Goal: Task Accomplishment & Management: Complete application form

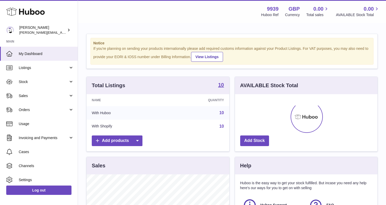
scroll to position [81, 142]
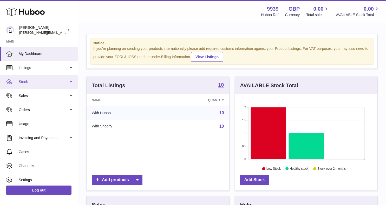
click at [31, 84] on link "Stock" at bounding box center [39, 82] width 78 height 14
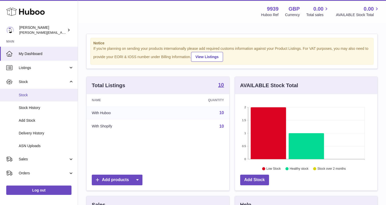
click at [31, 99] on link "Stock" at bounding box center [39, 95] width 78 height 13
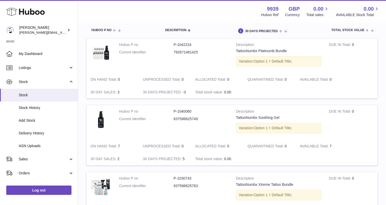
scroll to position [54, 0]
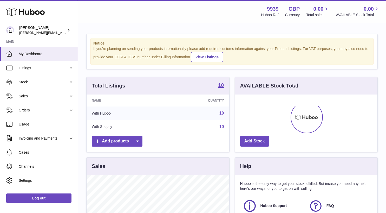
scroll to position [81, 142]
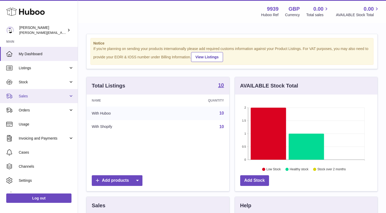
click at [42, 96] on span "Sales" at bounding box center [44, 96] width 50 height 5
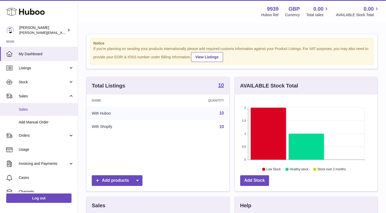
click at [42, 112] on link "Sales" at bounding box center [39, 109] width 78 height 13
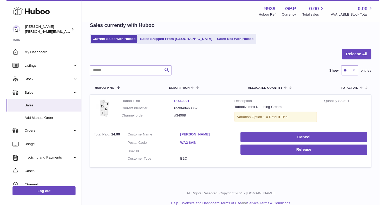
scroll to position [24, 0]
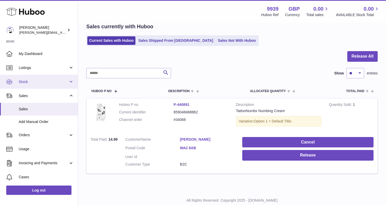
click at [47, 82] on span "Stock" at bounding box center [44, 82] width 50 height 5
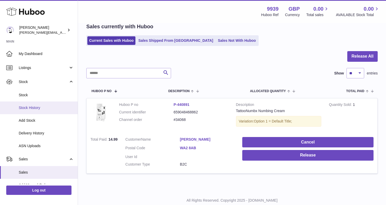
scroll to position [56, 0]
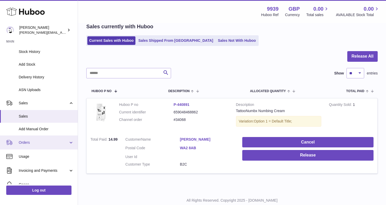
click at [40, 137] on link "Orders" at bounding box center [39, 143] width 78 height 14
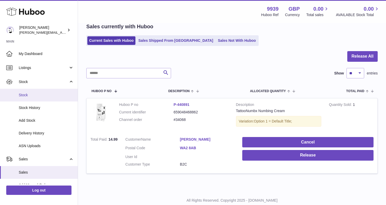
scroll to position [0, 0]
click at [27, 92] on link "Stock" at bounding box center [39, 95] width 78 height 13
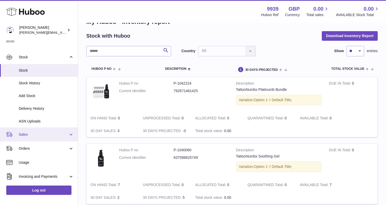
scroll to position [34, 0]
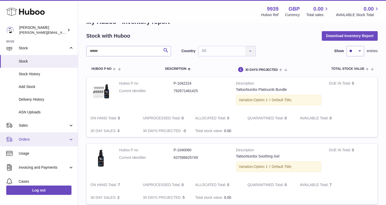
click at [36, 140] on span "Orders" at bounding box center [44, 139] width 50 height 5
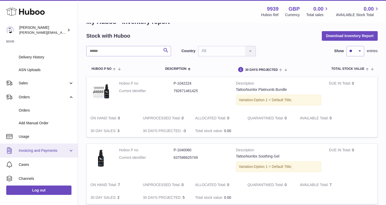
scroll to position [68, 0]
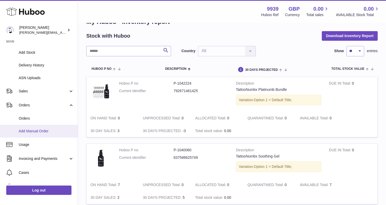
click at [29, 129] on span "Add Manual Order" at bounding box center [46, 131] width 55 height 5
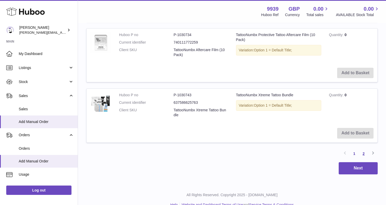
click at [364, 149] on link "2" at bounding box center [363, 153] width 9 height 9
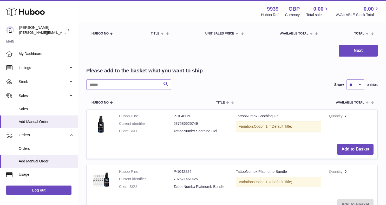
scroll to position [87, 0]
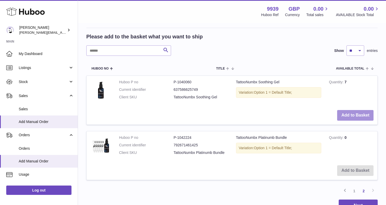
click at [349, 115] on button "Add to Basket" at bounding box center [355, 115] width 36 height 11
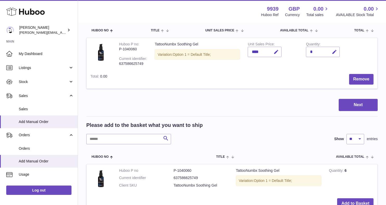
scroll to position [37, 0]
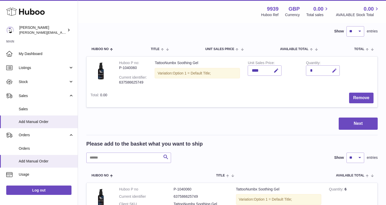
click at [333, 70] on icon "button" at bounding box center [334, 70] width 5 height 5
type input "*"
click at [314, 96] on td "Remove" at bounding box center [244, 98] width 266 height 18
click at [335, 72] on button "submit" at bounding box center [334, 71] width 10 height 8
click at [355, 126] on button "Next" at bounding box center [358, 124] width 39 height 12
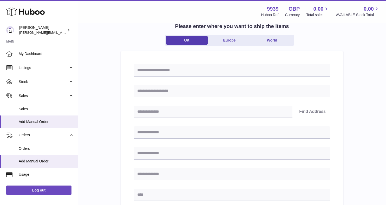
scroll to position [48, 0]
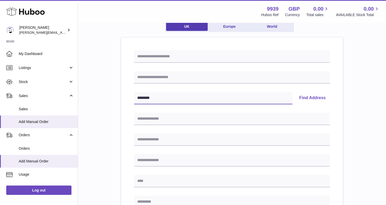
type input "********"
click at [310, 99] on button "Find Address" at bounding box center [312, 98] width 35 height 12
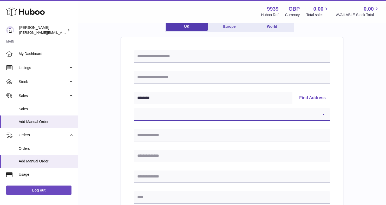
select select "*"
type input "**********"
type input "********"
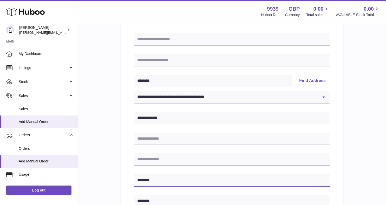
drag, startPoint x: 156, startPoint y: 181, endPoint x: 130, endPoint y: 180, distance: 26.3
click at [130, 180] on div "**********" at bounding box center [232, 192] width 222 height 344
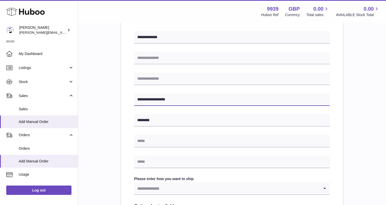
scroll to position [146, 0]
type input "**********"
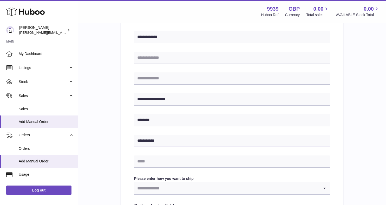
type input "**********"
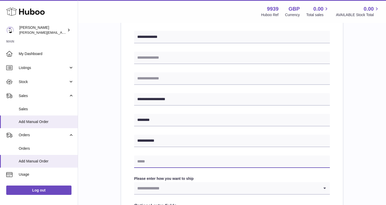
type input "**********"
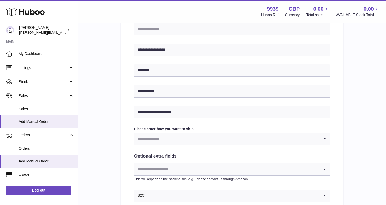
scroll to position [202, 0]
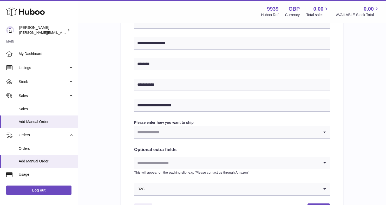
click at [161, 128] on input "Search for option" at bounding box center [226, 132] width 185 height 12
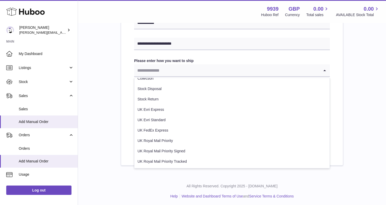
scroll to position [264, 0]
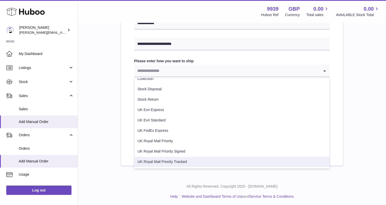
click at [173, 162] on li "UK Royal Mail Priority Tracked" at bounding box center [231, 162] width 195 height 10
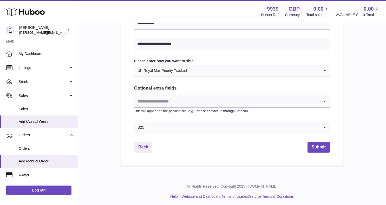
click at [183, 104] on input "Search for option" at bounding box center [226, 101] width 185 height 12
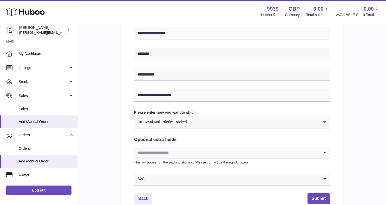
scroll to position [221, 0]
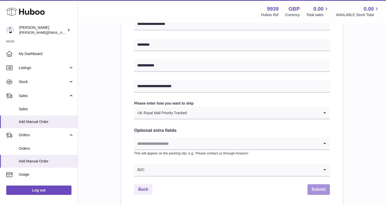
type input "*********"
click at [323, 188] on button "Submit" at bounding box center [319, 190] width 22 height 11
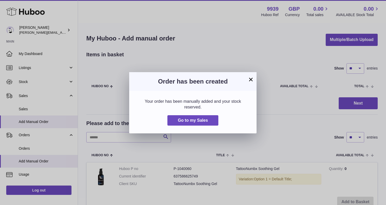
click at [254, 79] on button "×" at bounding box center [251, 79] width 6 height 6
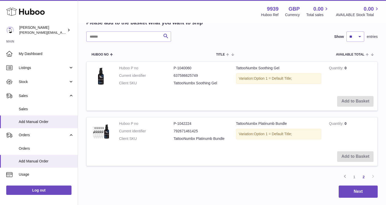
scroll to position [103, 0]
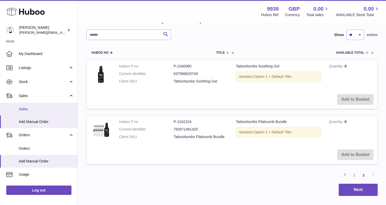
click at [36, 110] on span "Sales" at bounding box center [46, 109] width 55 height 5
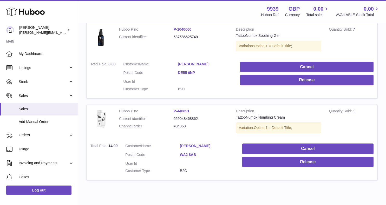
scroll to position [101, 0]
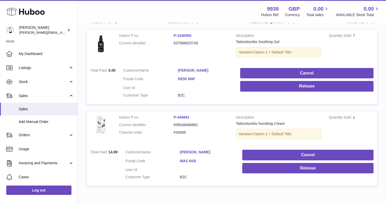
scroll to position [98, 0]
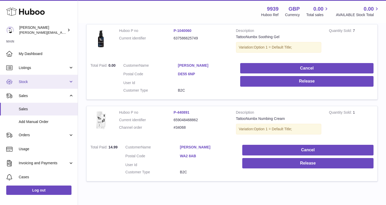
click at [27, 82] on span "Stock" at bounding box center [44, 82] width 50 height 5
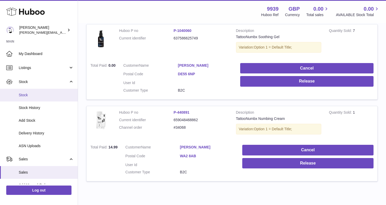
click at [27, 94] on span "Stock" at bounding box center [46, 95] width 55 height 5
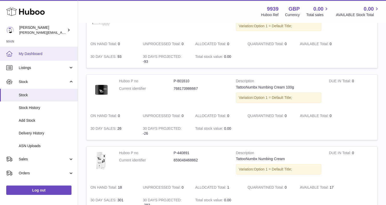
scroll to position [536, 0]
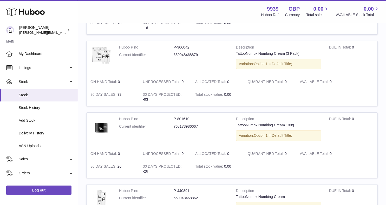
click at [34, 9] on icon at bounding box center [25, 11] width 38 height 10
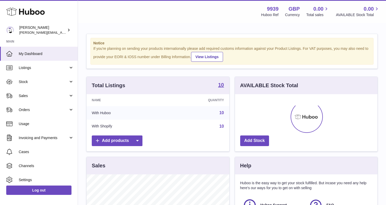
scroll to position [81, 142]
